Goal: Task Accomplishment & Management: Use online tool/utility

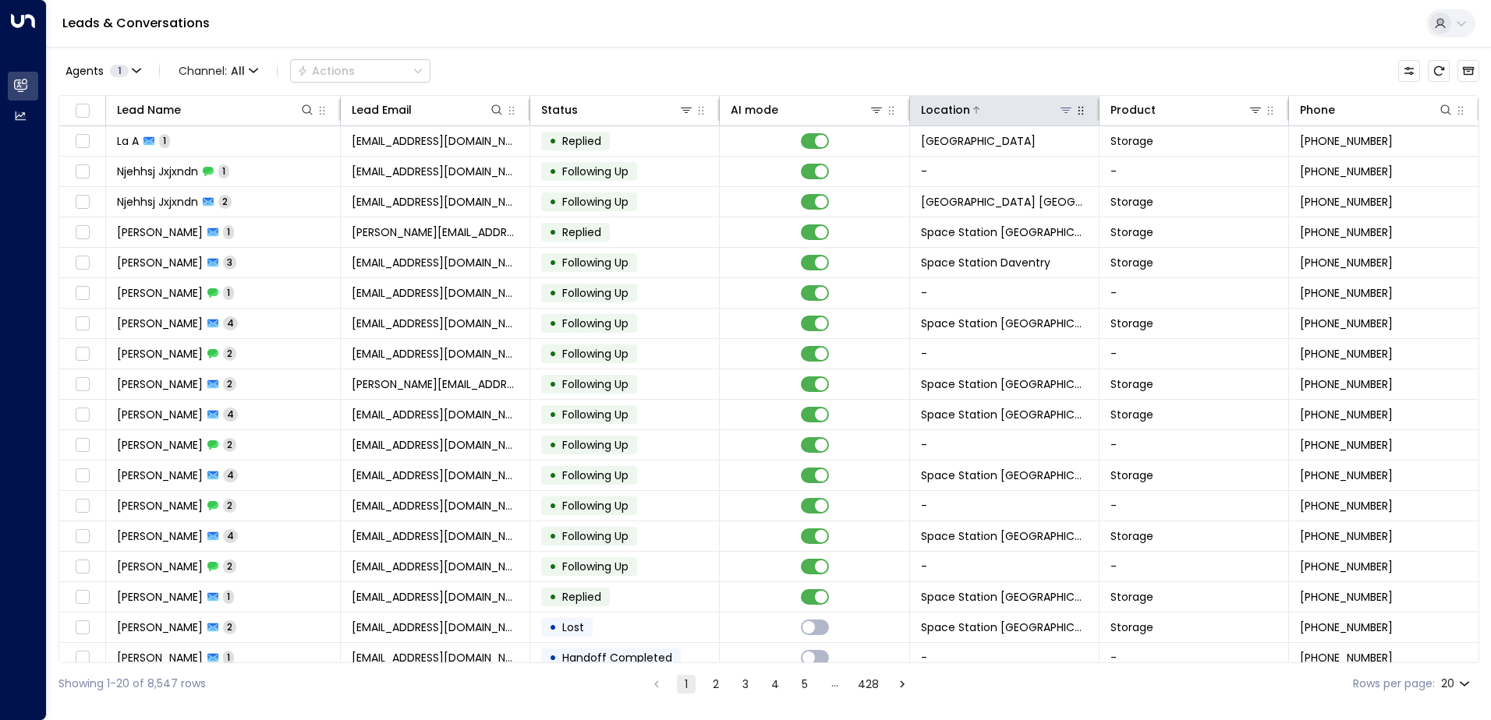
click at [740, 115] on div at bounding box center [1022, 110] width 104 height 16
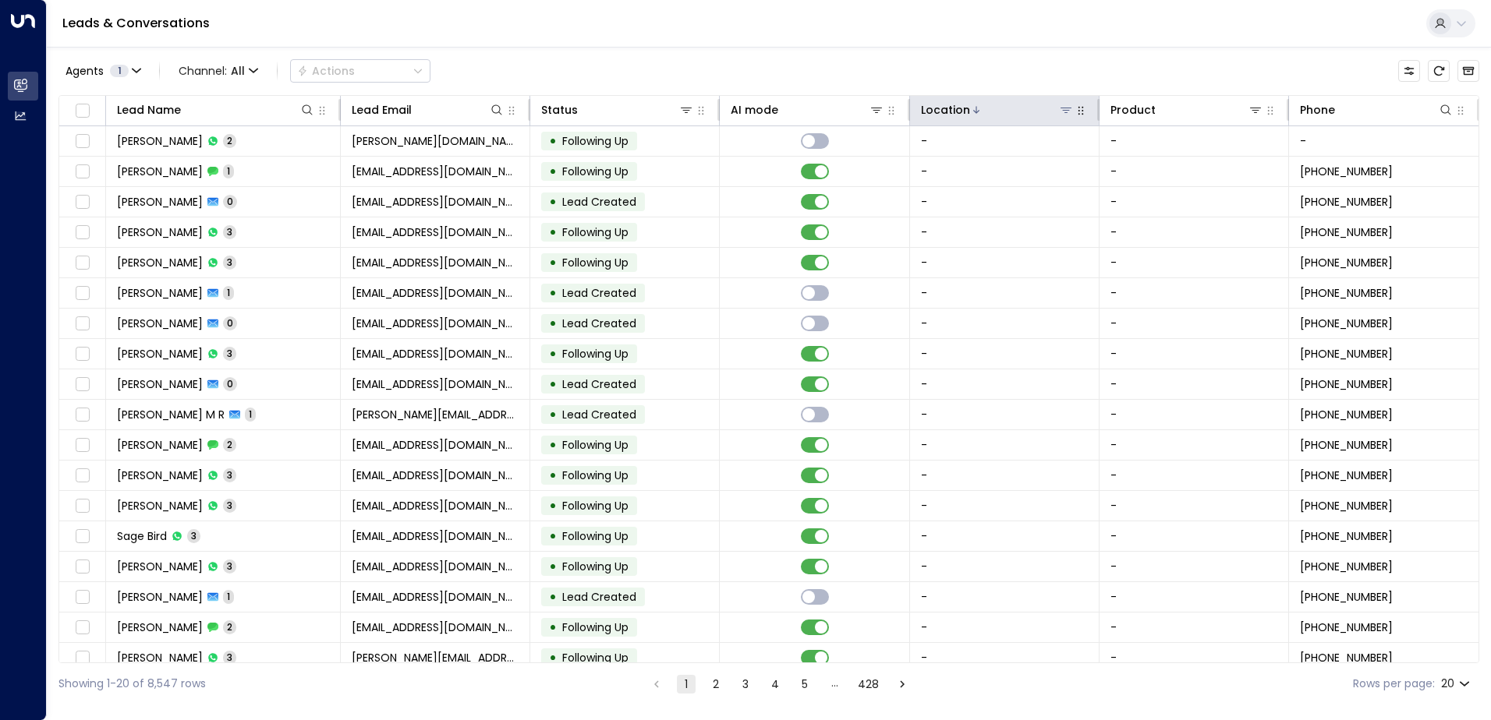
click at [740, 110] on icon at bounding box center [1065, 110] width 11 height 5
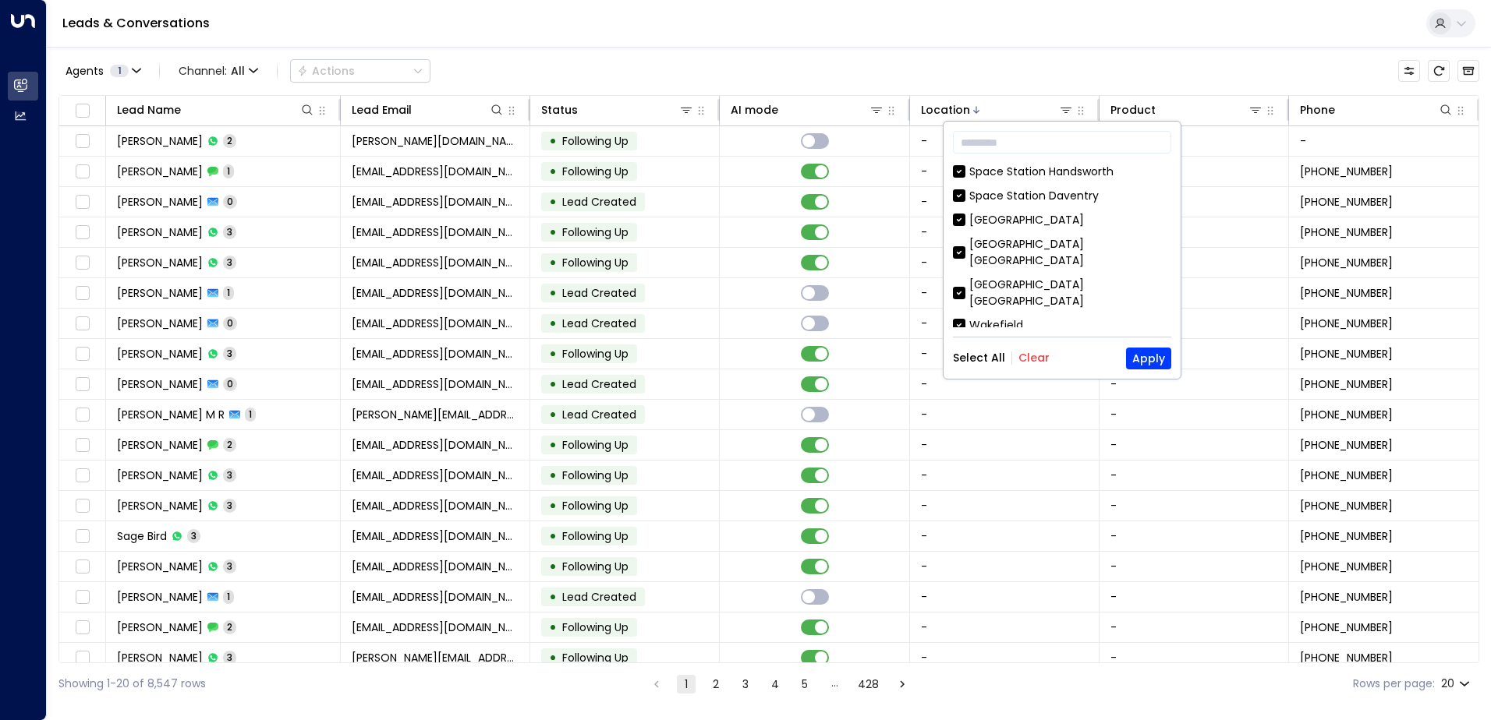
click at [740, 352] on button "Clear" at bounding box center [1033, 358] width 31 height 12
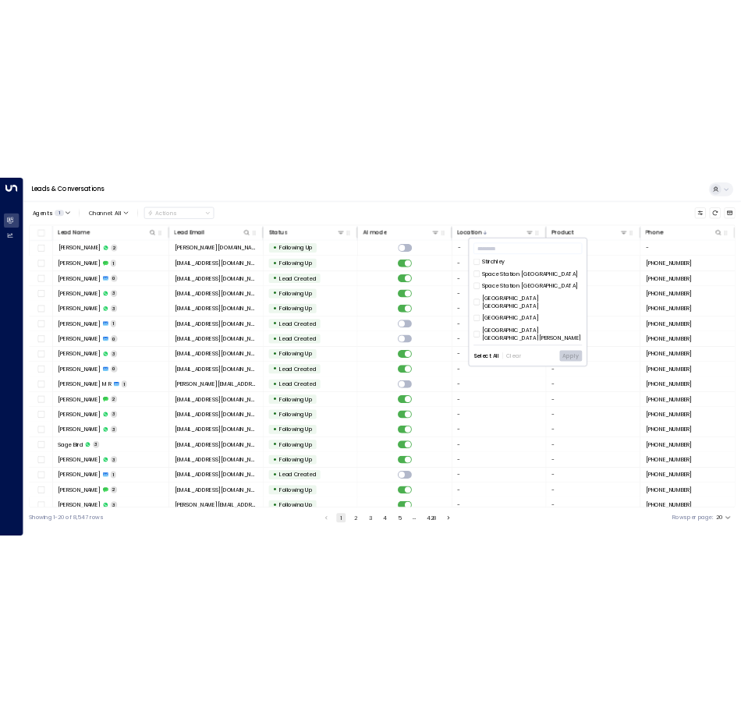
scroll to position [468, 0]
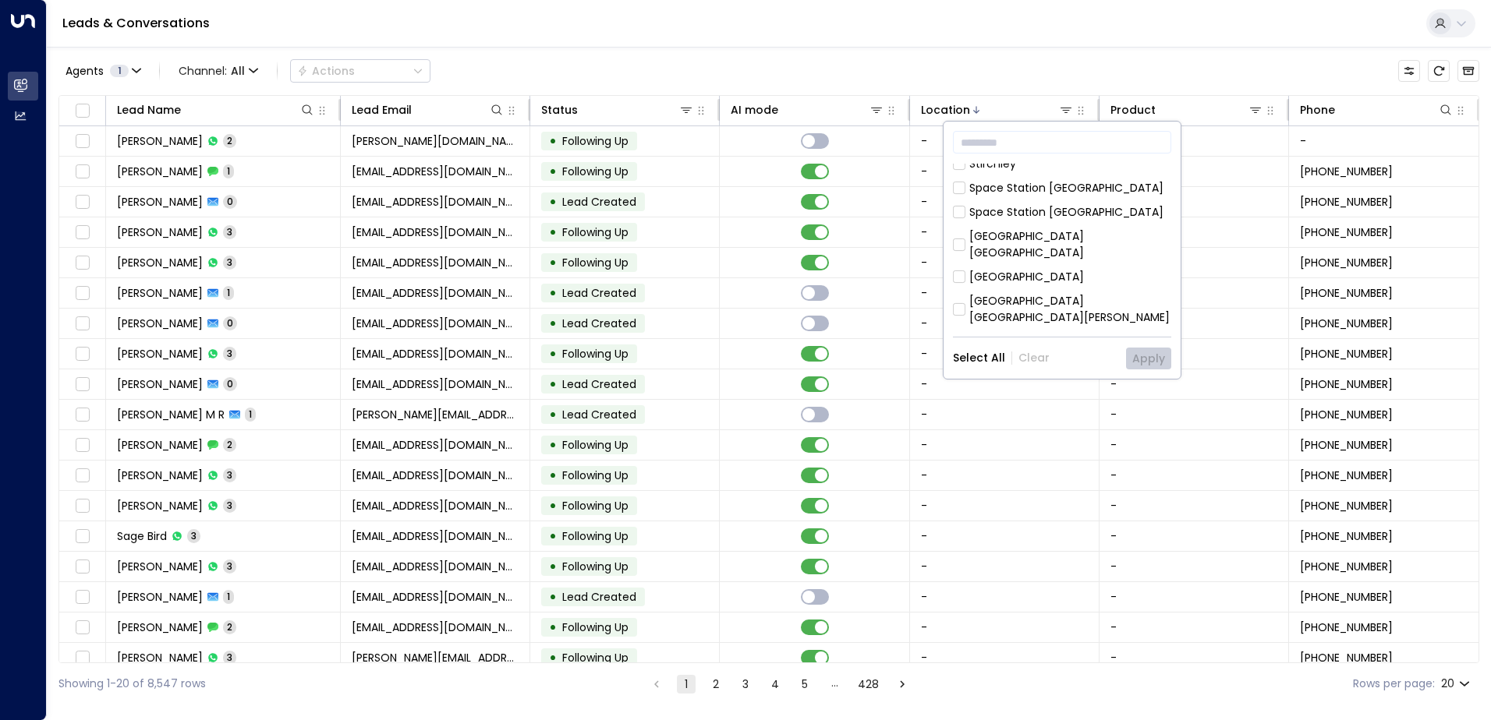
click at [740, 269] on div "[GEOGRAPHIC_DATA]" at bounding box center [1026, 277] width 115 height 16
click at [740, 360] on button "Apply" at bounding box center [1148, 359] width 45 height 22
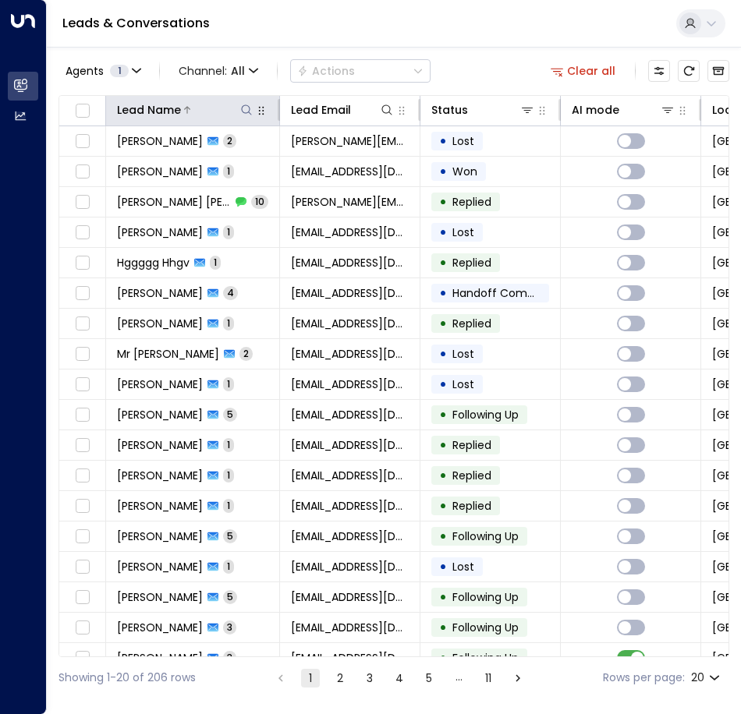
click at [250, 111] on icon at bounding box center [246, 109] width 10 height 10
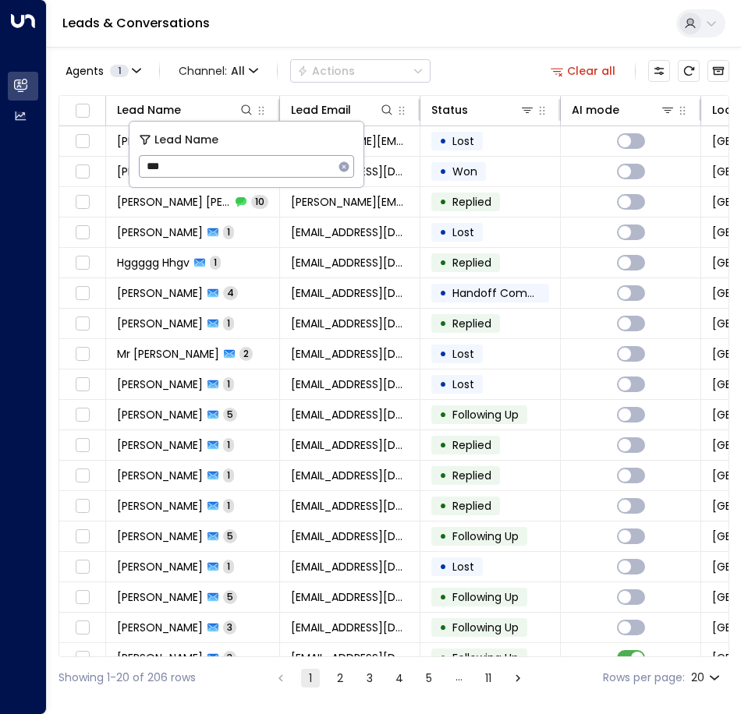
type input "***"
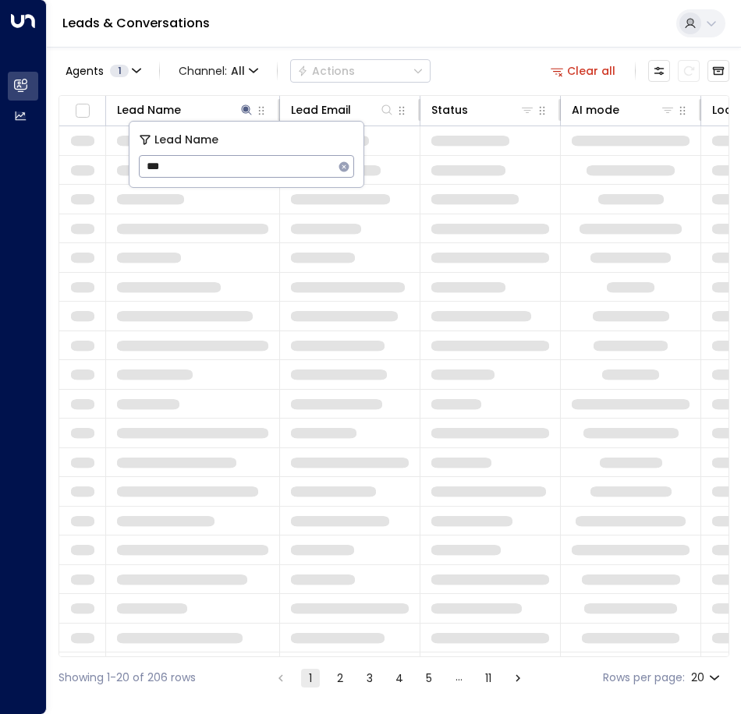
click at [467, 62] on div "Agents 1 Channel: All Actions Clear all" at bounding box center [393, 71] width 671 height 33
